Goal: Task Accomplishment & Management: Manage account settings

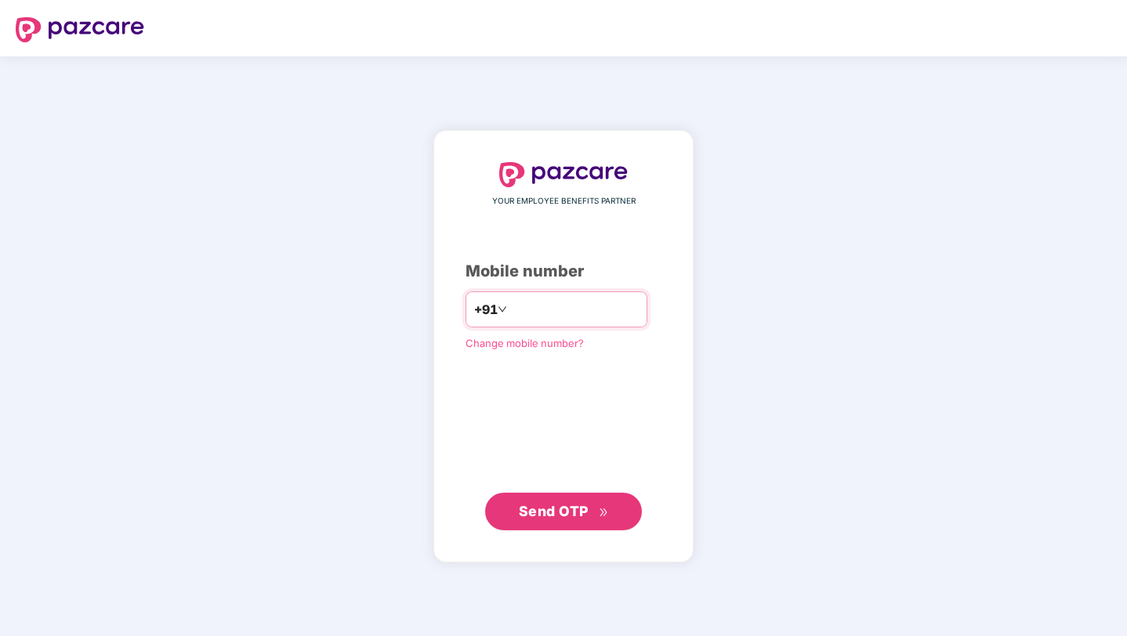
click at [632, 298] on input "number" at bounding box center [574, 309] width 129 height 25
type input "**********"
click at [589, 506] on span "Send OTP" at bounding box center [564, 512] width 90 height 22
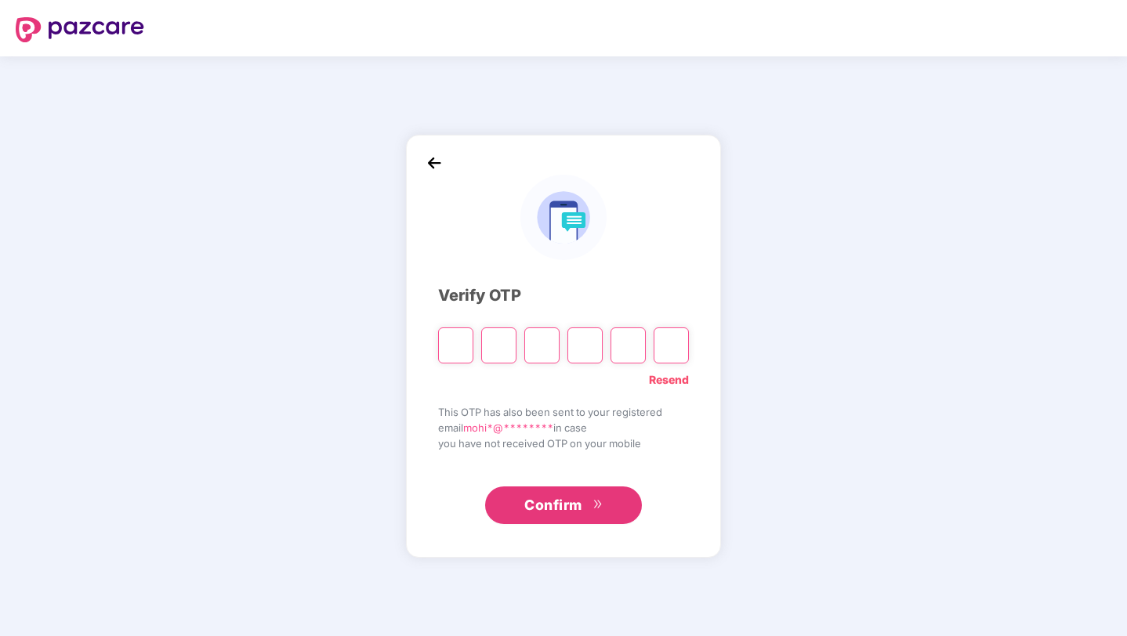
type input "*"
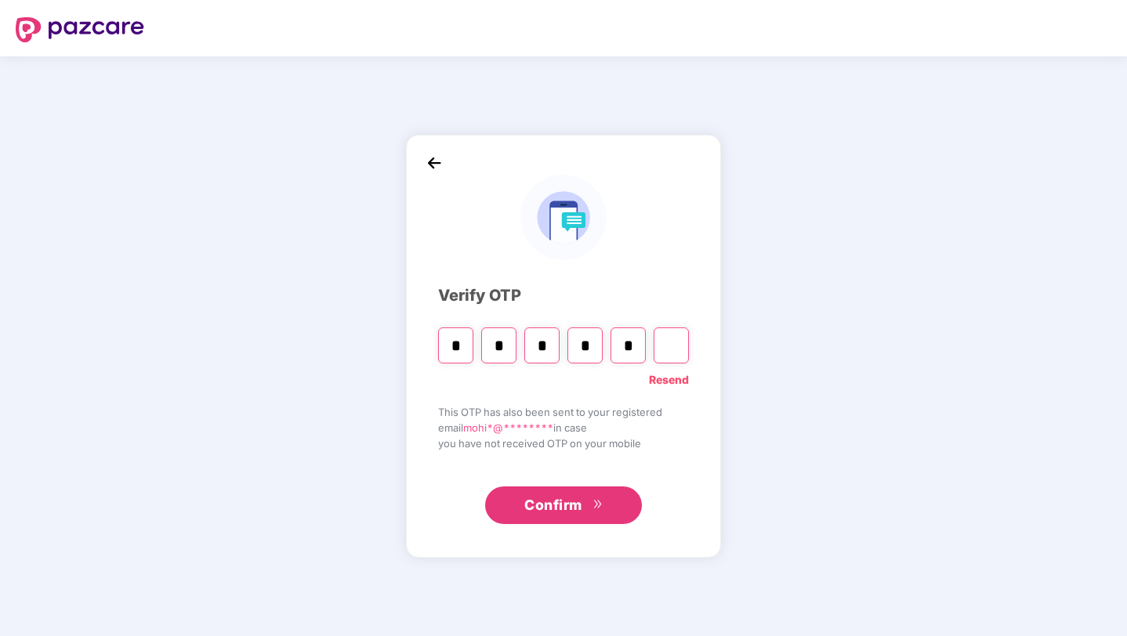
type input "*"
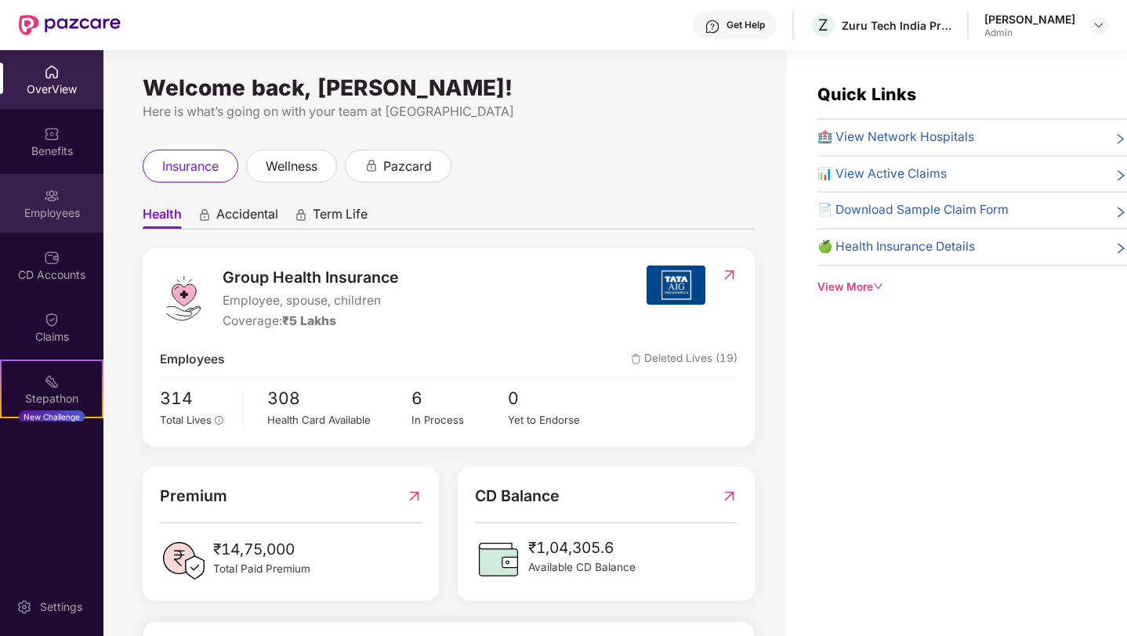
click at [45, 216] on div "Employees" at bounding box center [51, 213] width 103 height 16
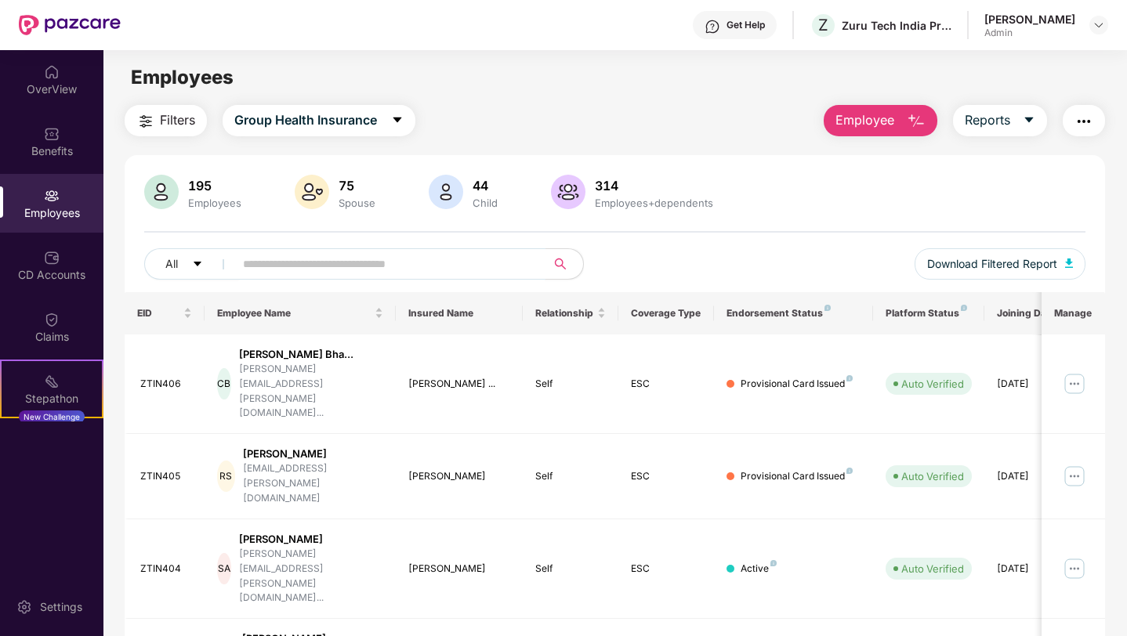
click at [393, 263] on input "text" at bounding box center [383, 264] width 281 height 24
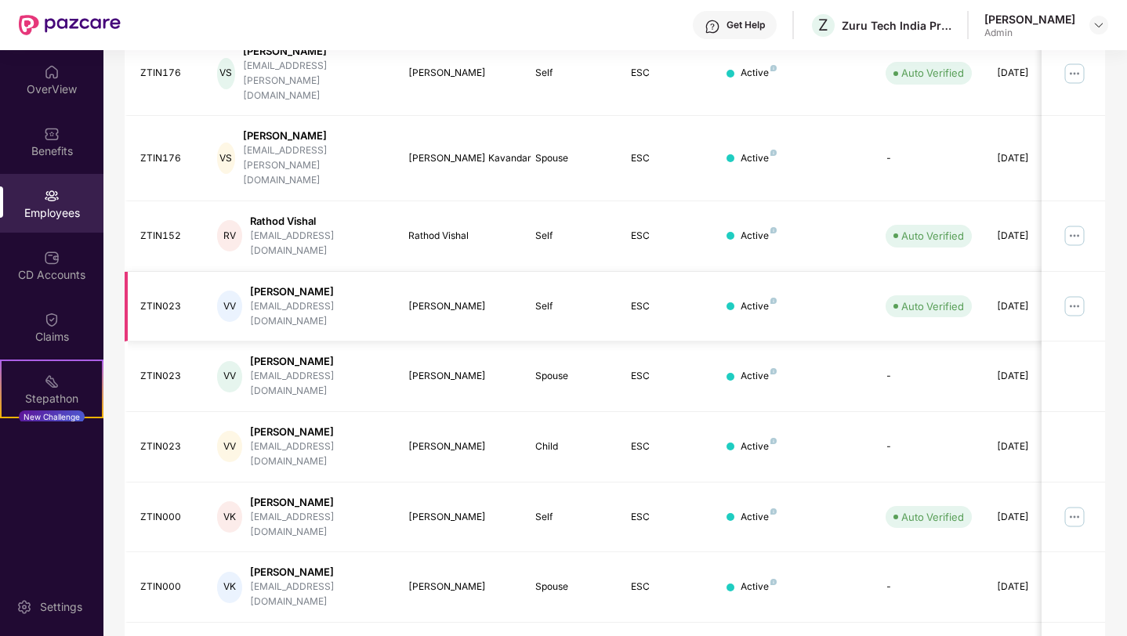
scroll to position [327, 0]
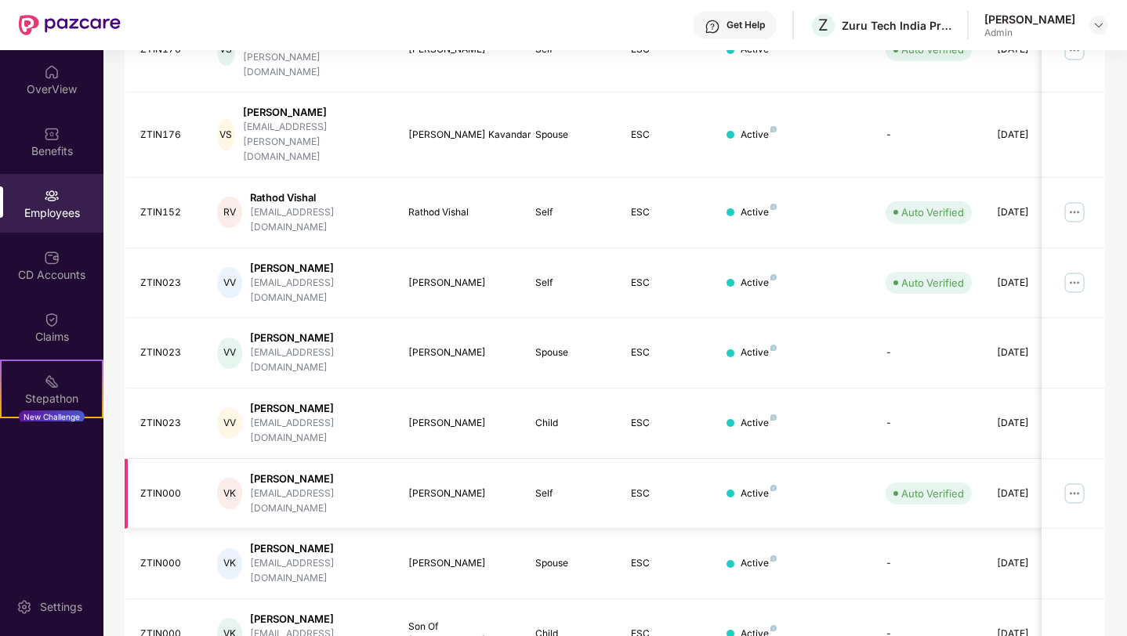
type input "******"
click at [1080, 481] on img at bounding box center [1074, 493] width 25 height 25
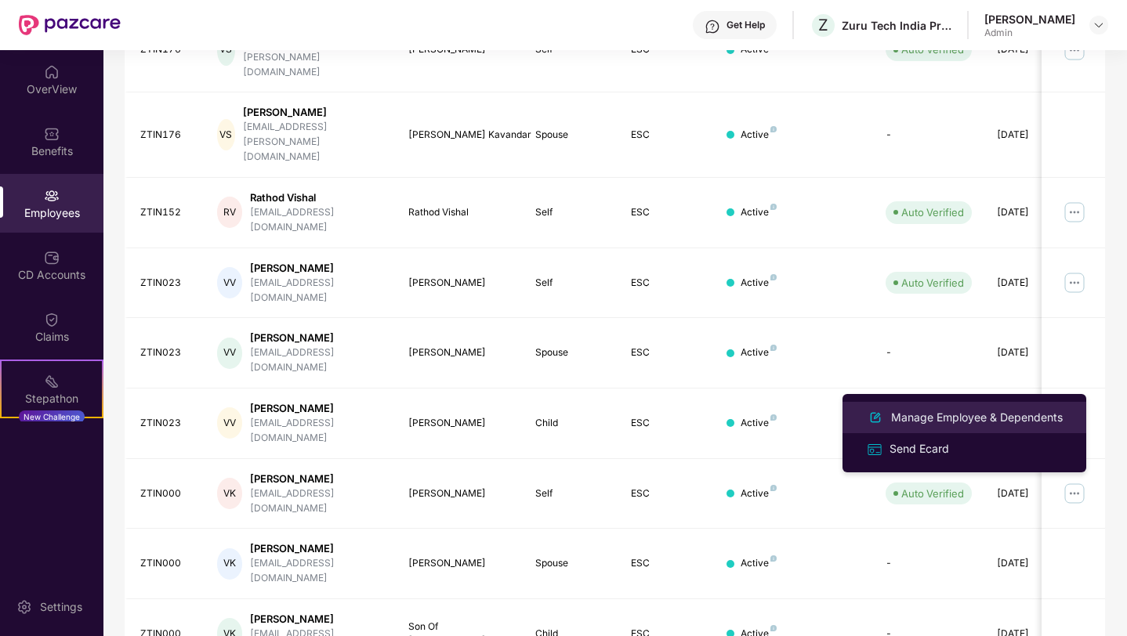
click at [981, 420] on div "Manage Employee & Dependents" at bounding box center [977, 417] width 178 height 17
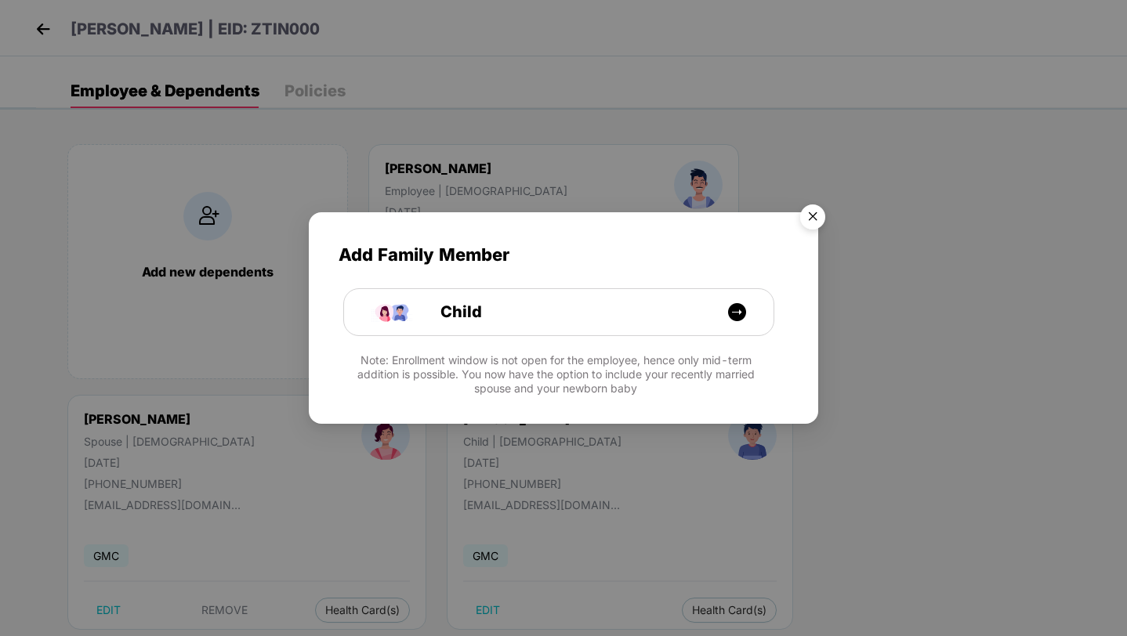
click at [824, 212] on img "Close" at bounding box center [813, 220] width 44 height 44
